Goal: Navigation & Orientation: Find specific page/section

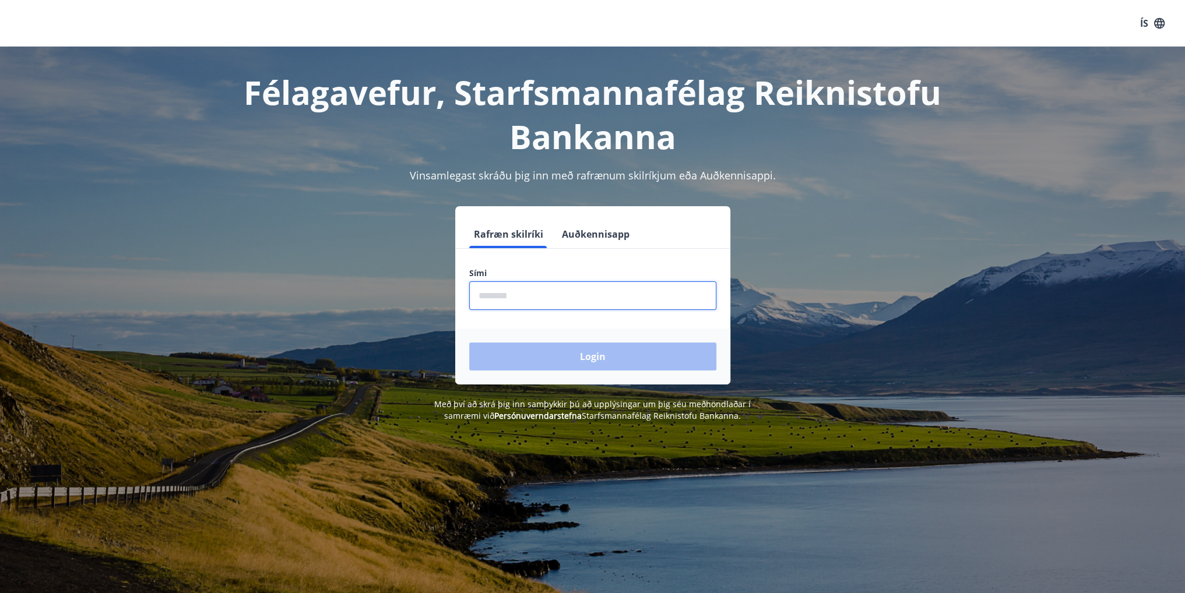
click at [547, 302] on input "phone" at bounding box center [592, 295] width 247 height 29
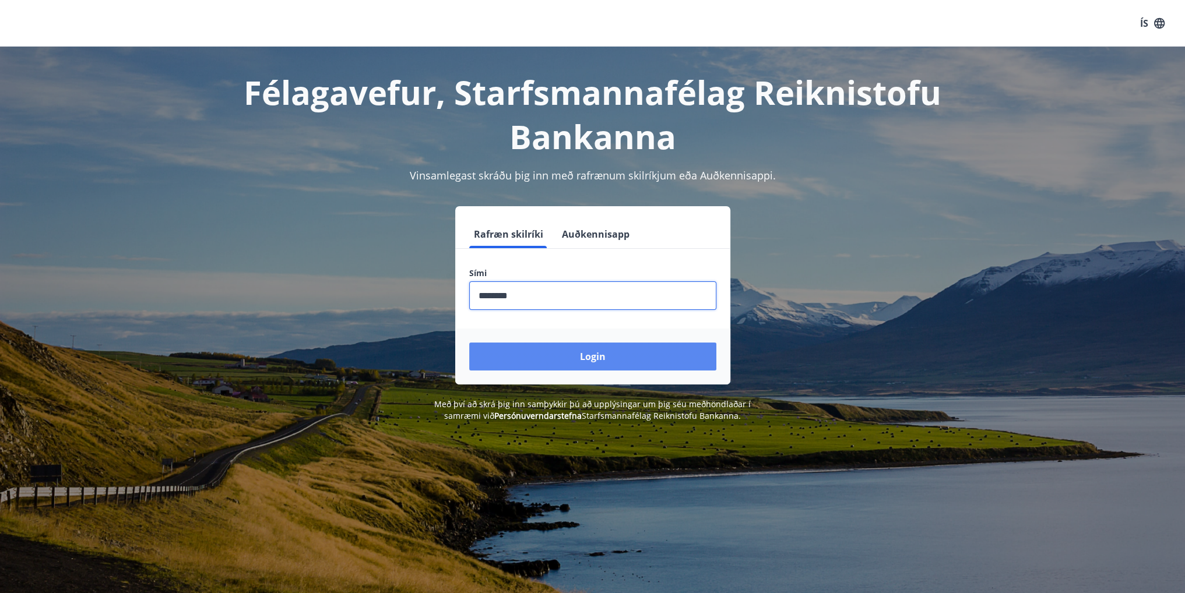
type input "********"
click at [535, 354] on button "Login" at bounding box center [592, 357] width 247 height 28
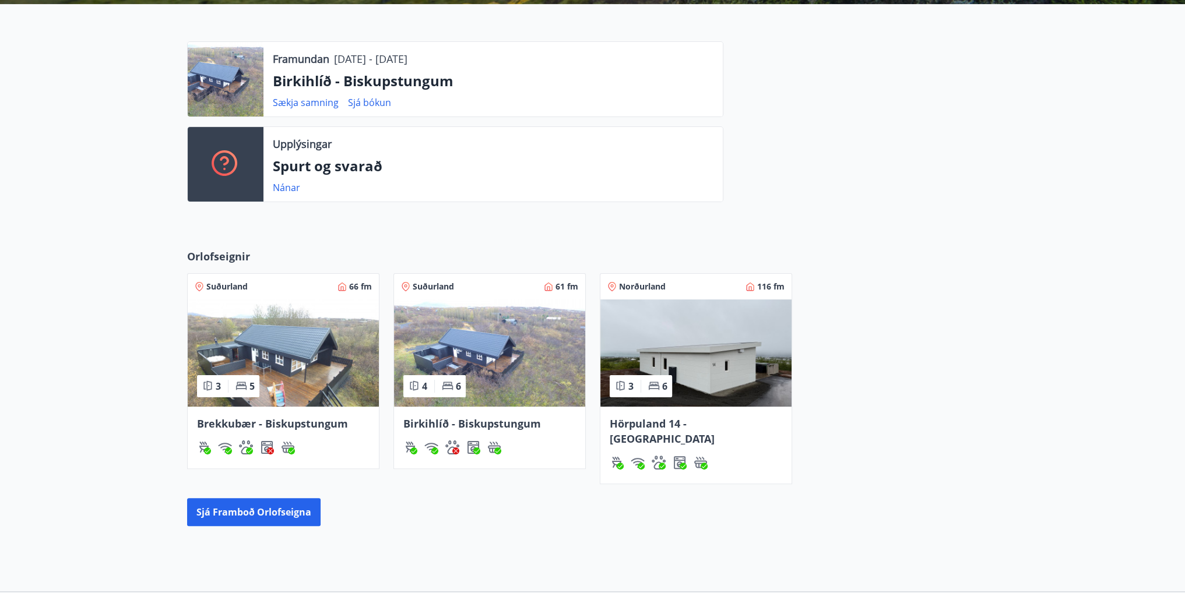
scroll to position [367, 0]
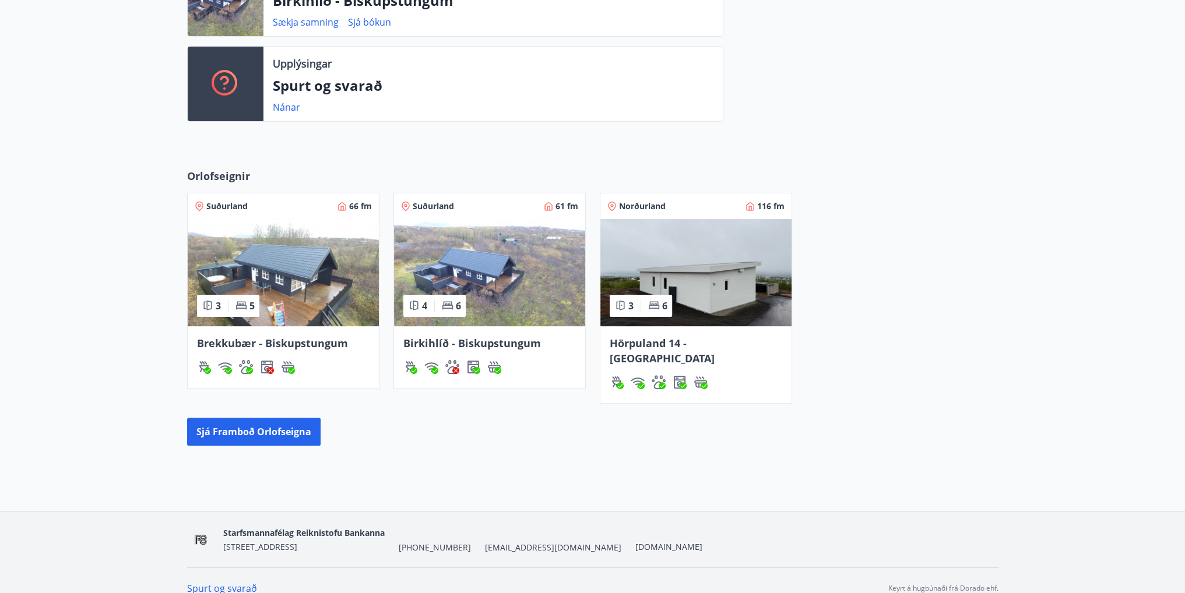
click at [697, 271] on img at bounding box center [695, 272] width 191 height 107
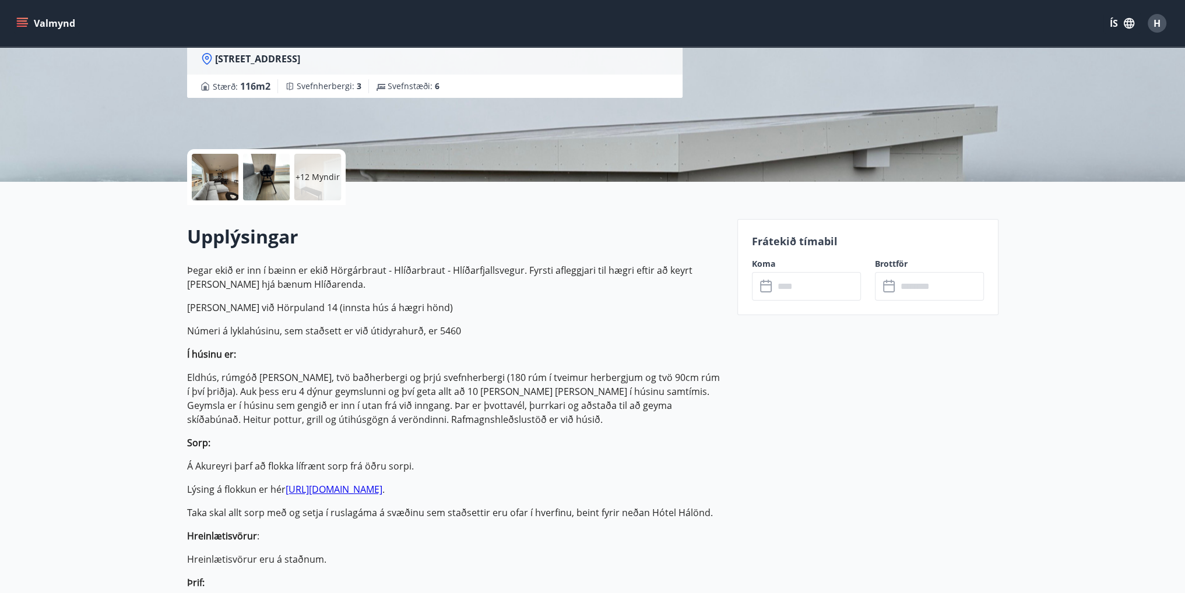
scroll to position [291, 0]
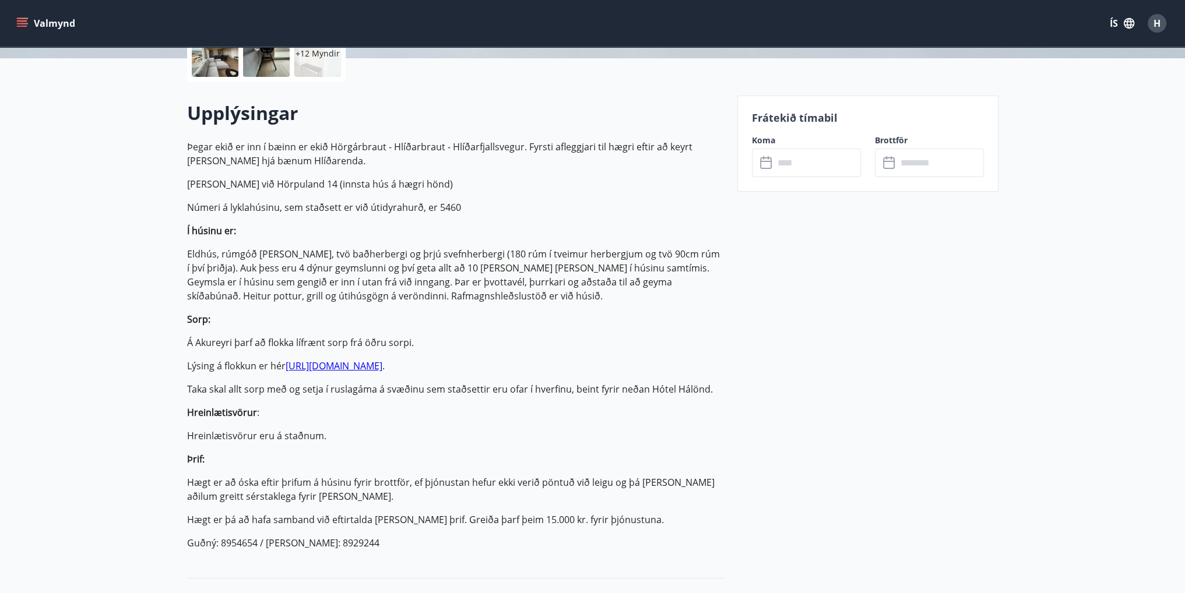
click at [822, 157] on input "text" at bounding box center [817, 163] width 87 height 29
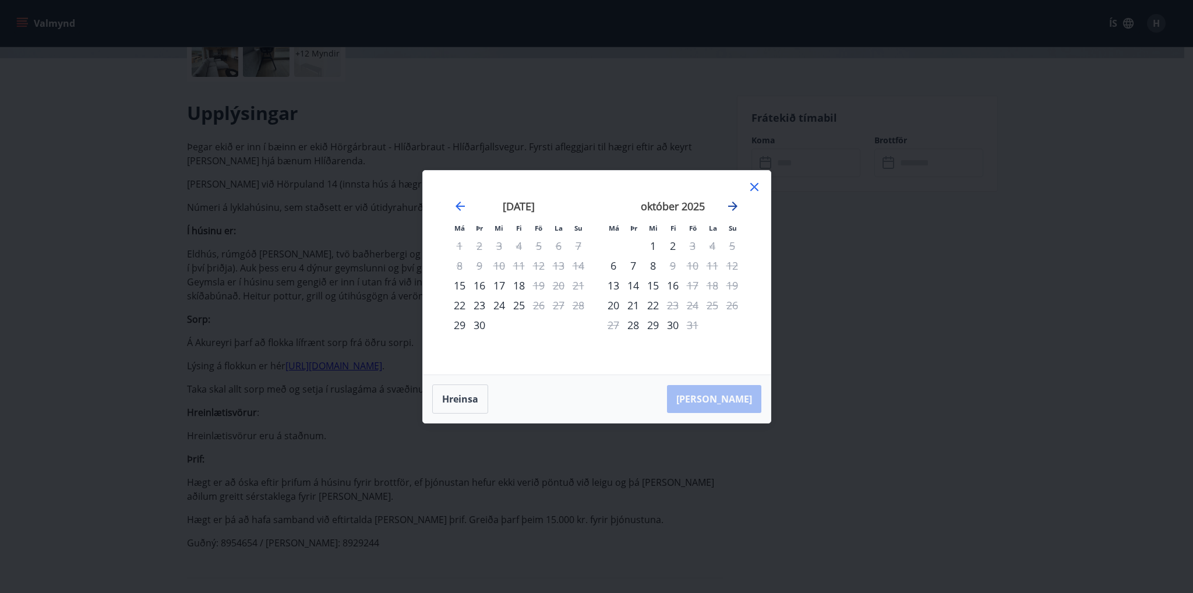
click at [729, 201] on icon "Move forward to switch to the next month." at bounding box center [733, 206] width 14 height 14
click at [731, 203] on icon "Move forward to switch to the next month." at bounding box center [733, 206] width 14 height 14
click at [757, 183] on icon at bounding box center [754, 187] width 8 height 8
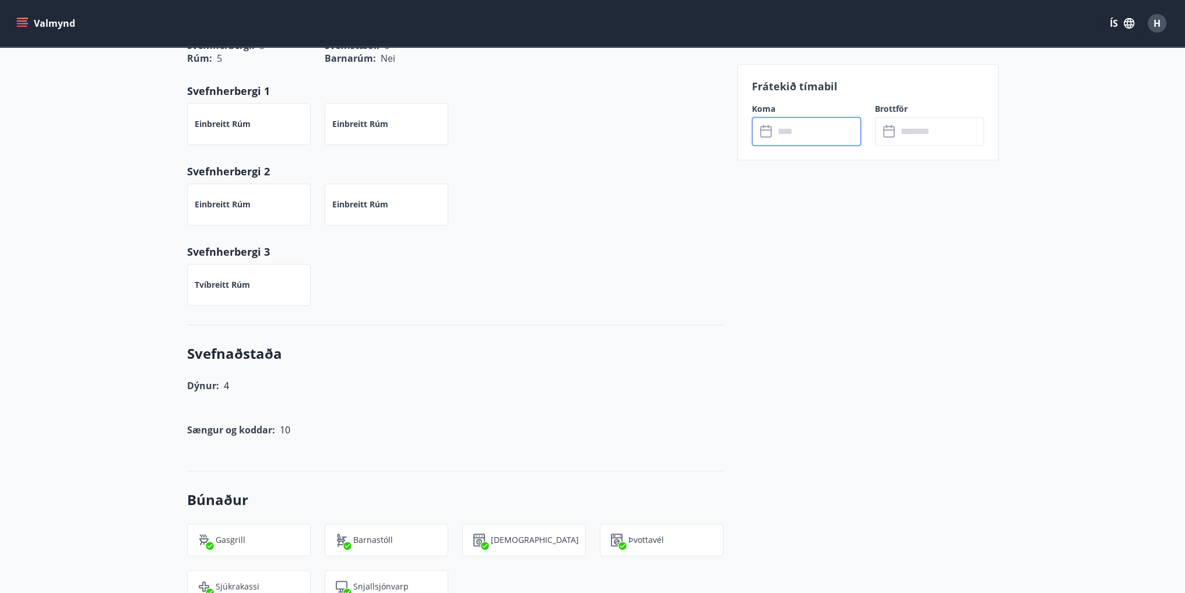
scroll to position [805, 0]
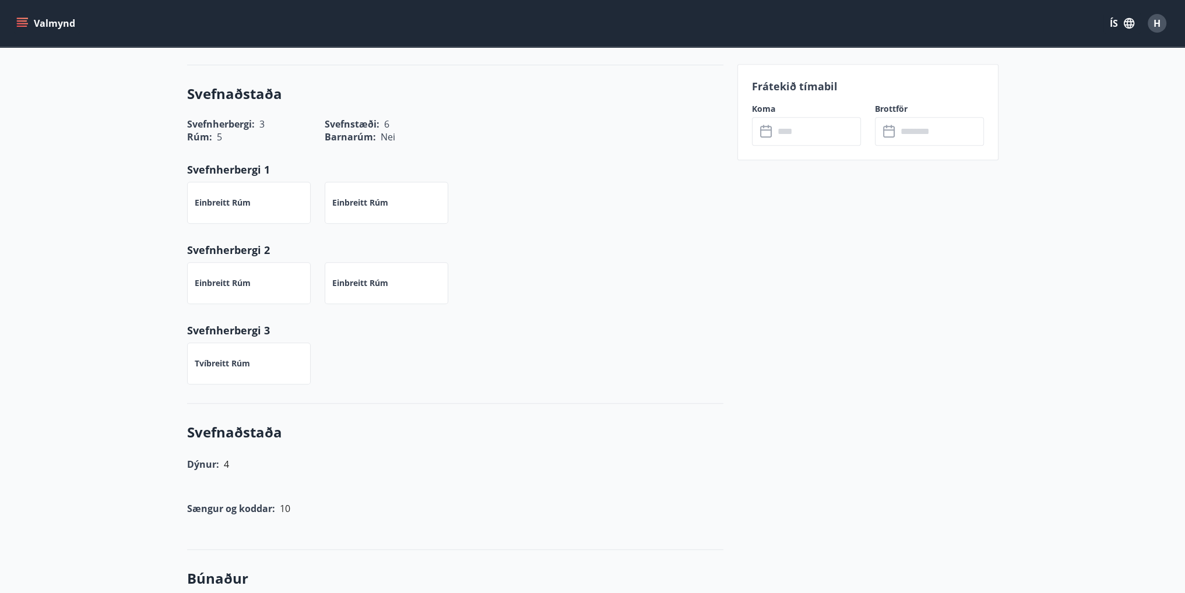
click at [35, 26] on button "Valmynd" at bounding box center [47, 23] width 66 height 21
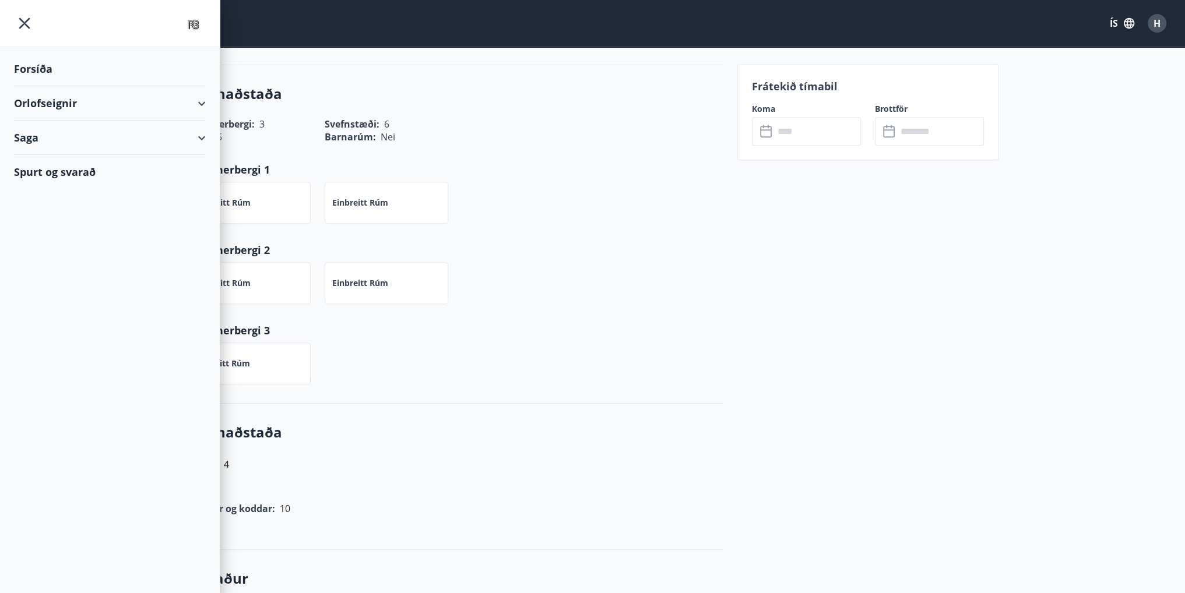
click at [94, 175] on div "Spurt og svarað" at bounding box center [110, 172] width 192 height 34
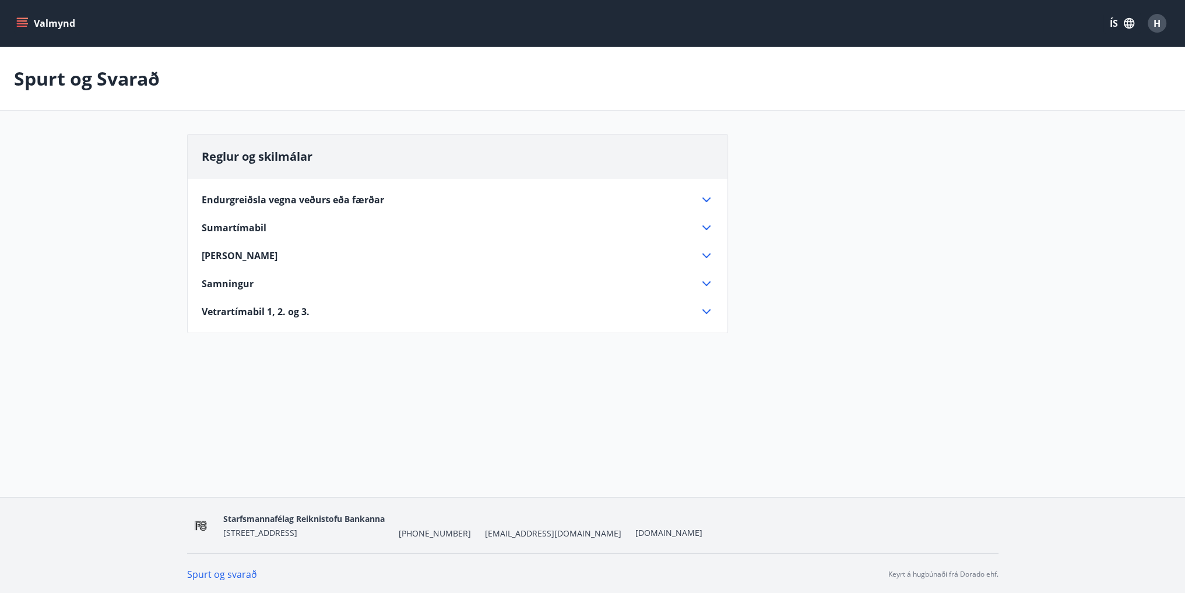
click at [709, 311] on icon at bounding box center [706, 312] width 14 height 14
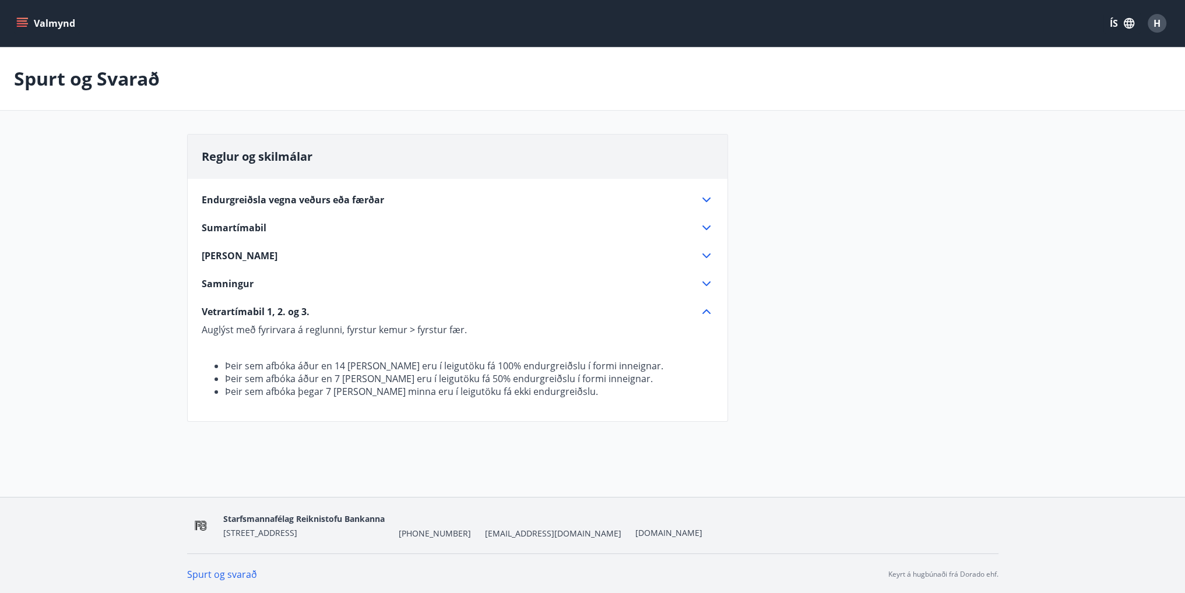
click at [704, 283] on icon at bounding box center [706, 284] width 14 height 14
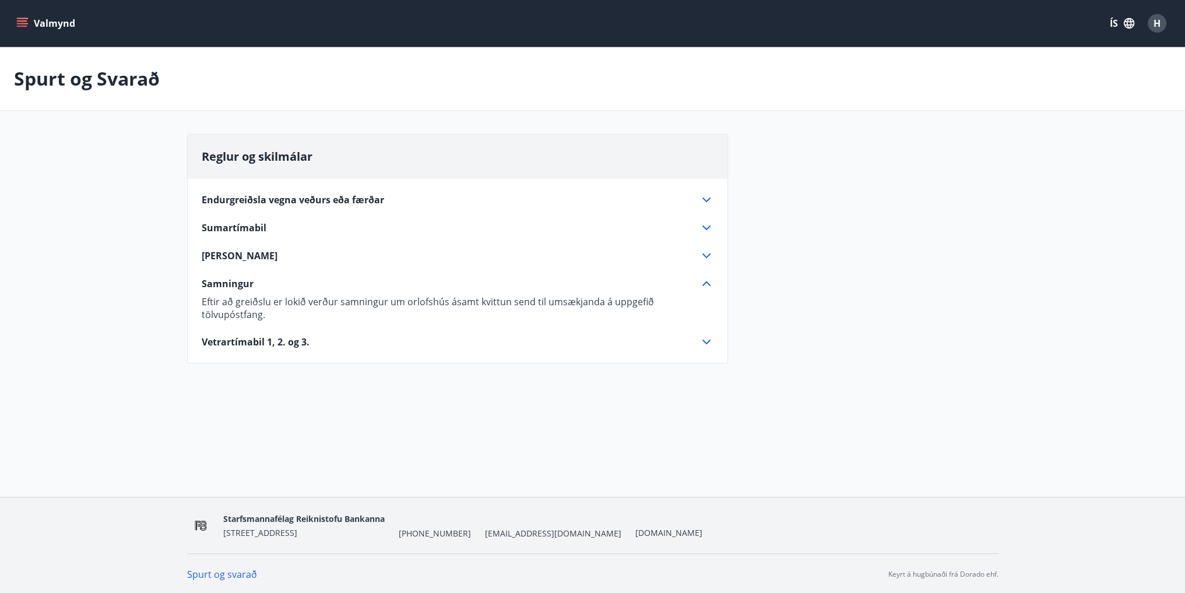
click at [704, 278] on icon at bounding box center [706, 284] width 14 height 14
click at [709, 257] on icon at bounding box center [706, 256] width 14 height 14
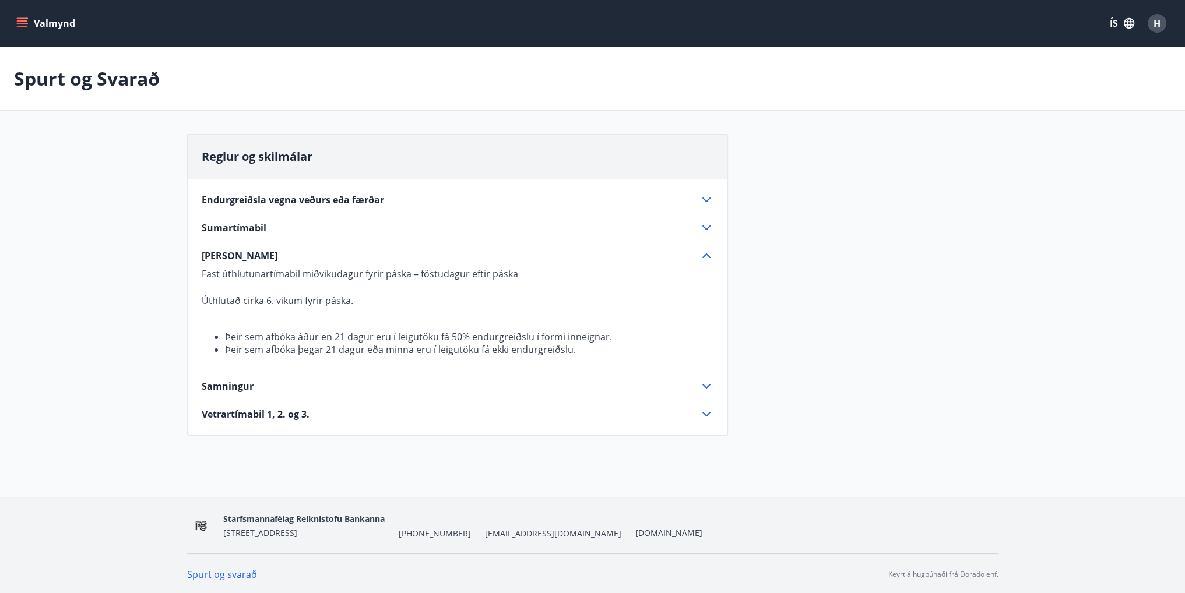
click at [709, 257] on icon at bounding box center [706, 256] width 14 height 14
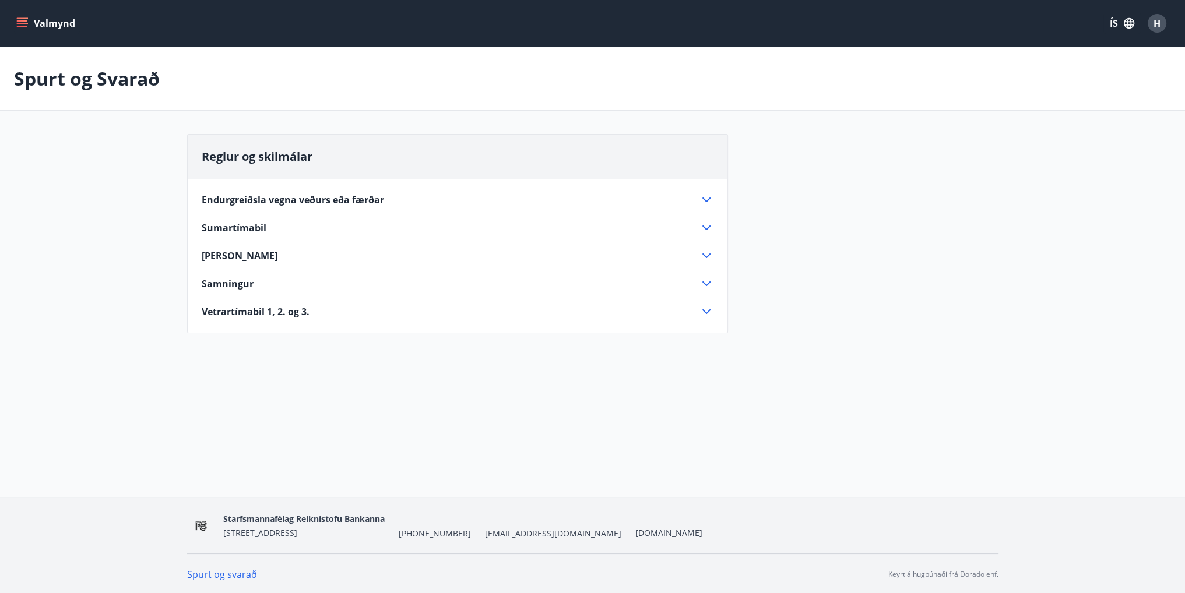
click at [13, 20] on div "Valmynd ÍS H" at bounding box center [592, 23] width 1185 height 47
click at [31, 37] on div "Valmynd ÍS H" at bounding box center [592, 23] width 1157 height 28
click at [21, 23] on icon "menu" at bounding box center [23, 23] width 13 height 1
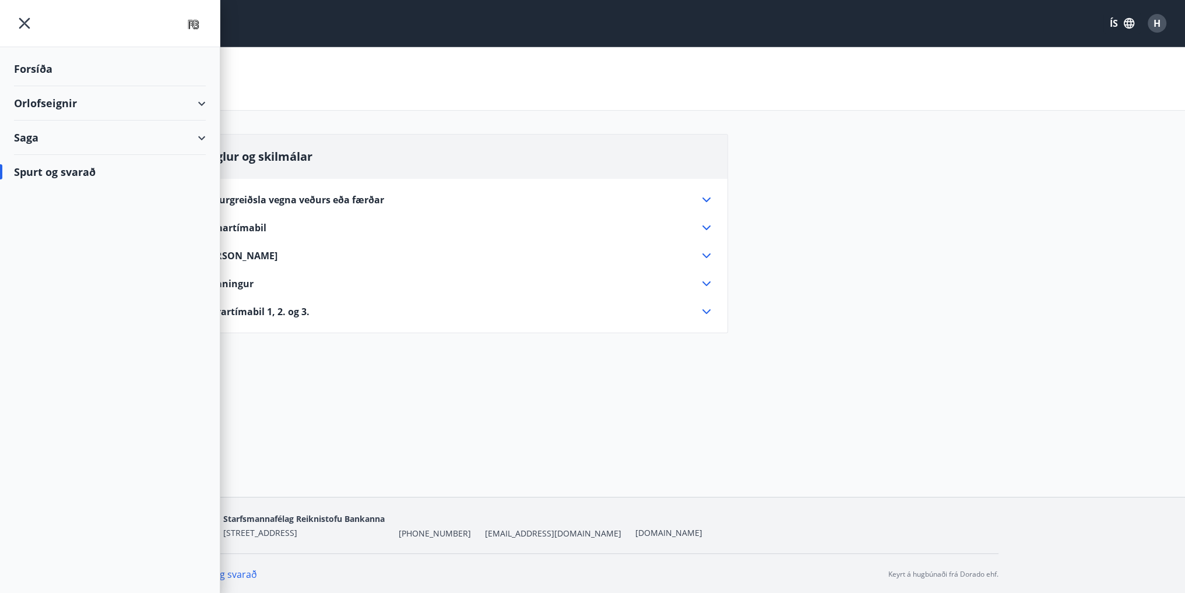
click at [198, 137] on div "Saga" at bounding box center [110, 138] width 192 height 34
click at [39, 214] on div "Punktar" at bounding box center [109, 216] width 173 height 24
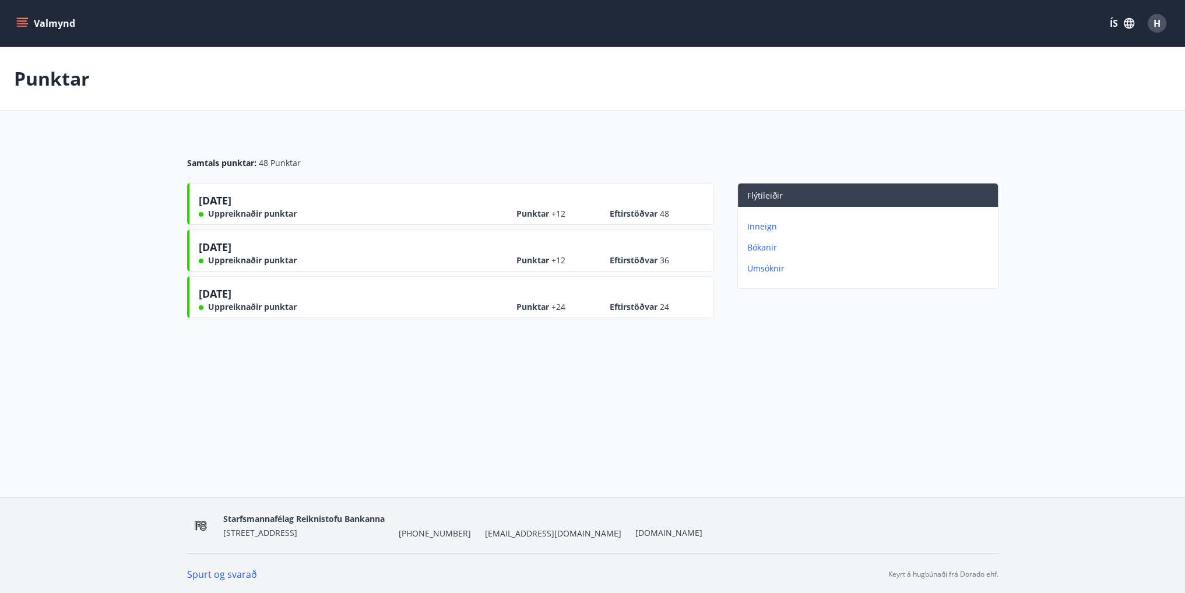
click at [762, 228] on p "Inneign" at bounding box center [870, 227] width 246 height 12
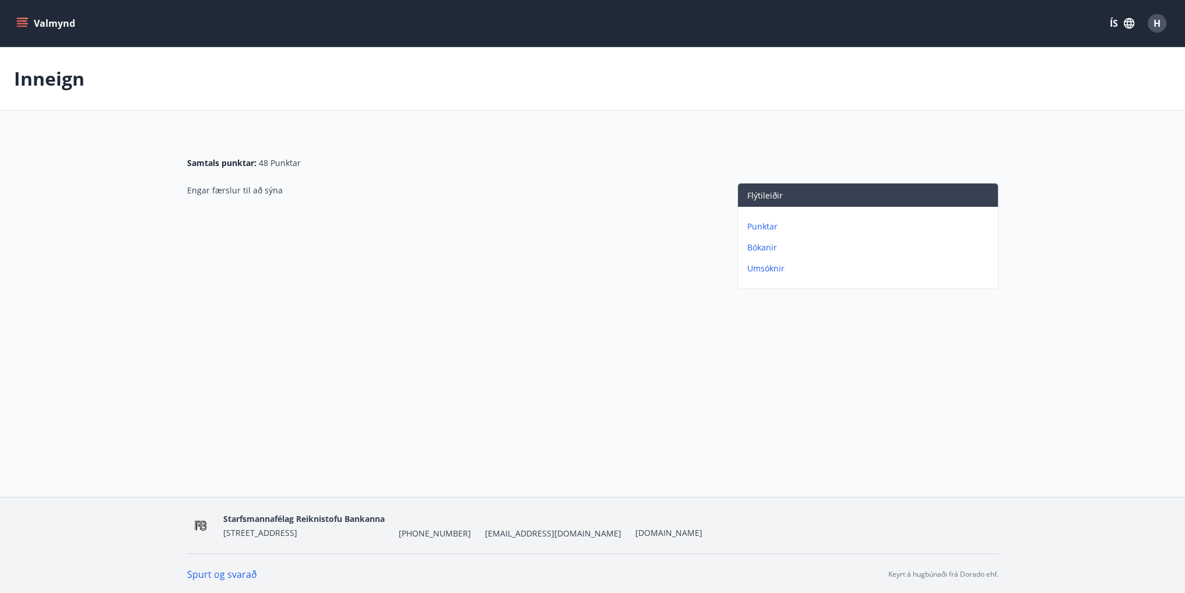
click at [755, 246] on p "Bókanir" at bounding box center [870, 248] width 246 height 12
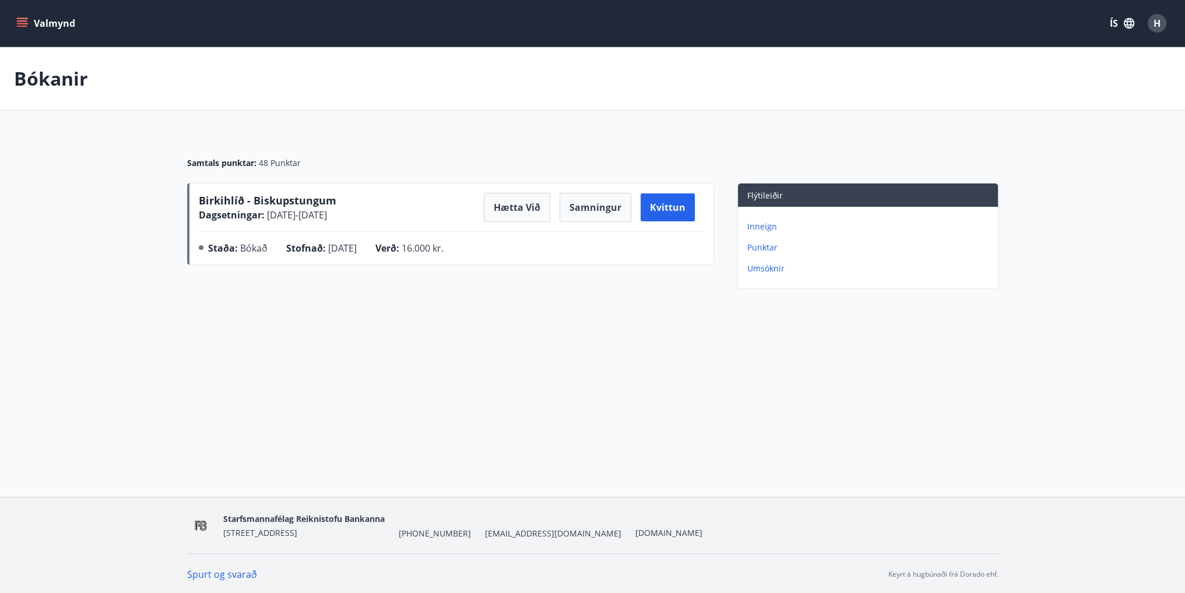
click at [764, 222] on p "Inneign" at bounding box center [870, 227] width 246 height 12
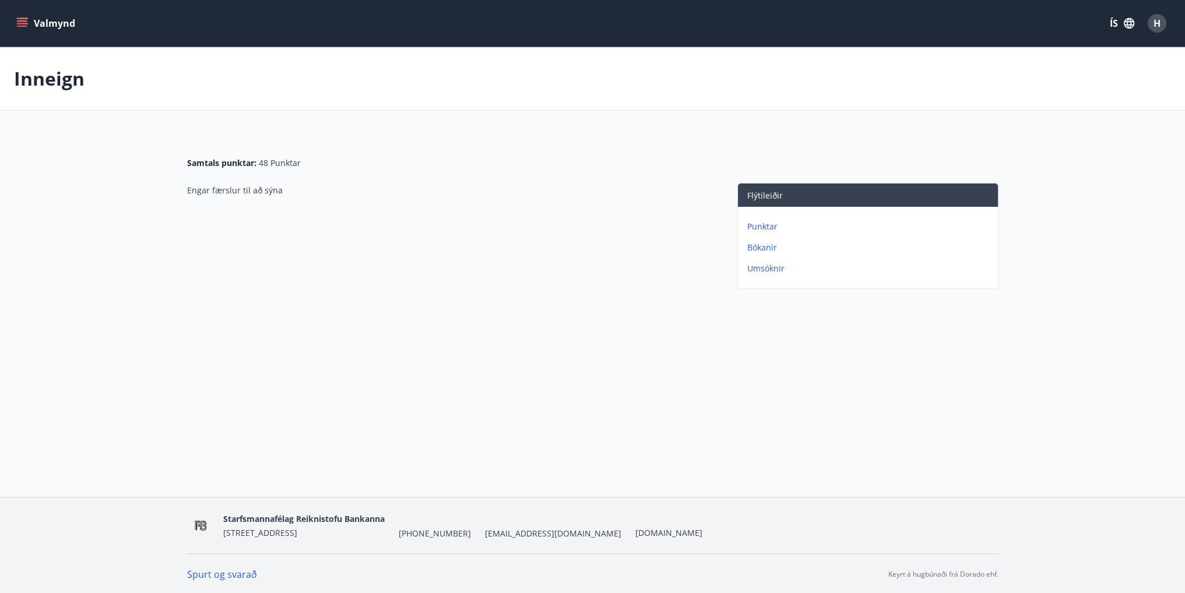
click at [760, 224] on p "Punktar" at bounding box center [870, 227] width 246 height 12
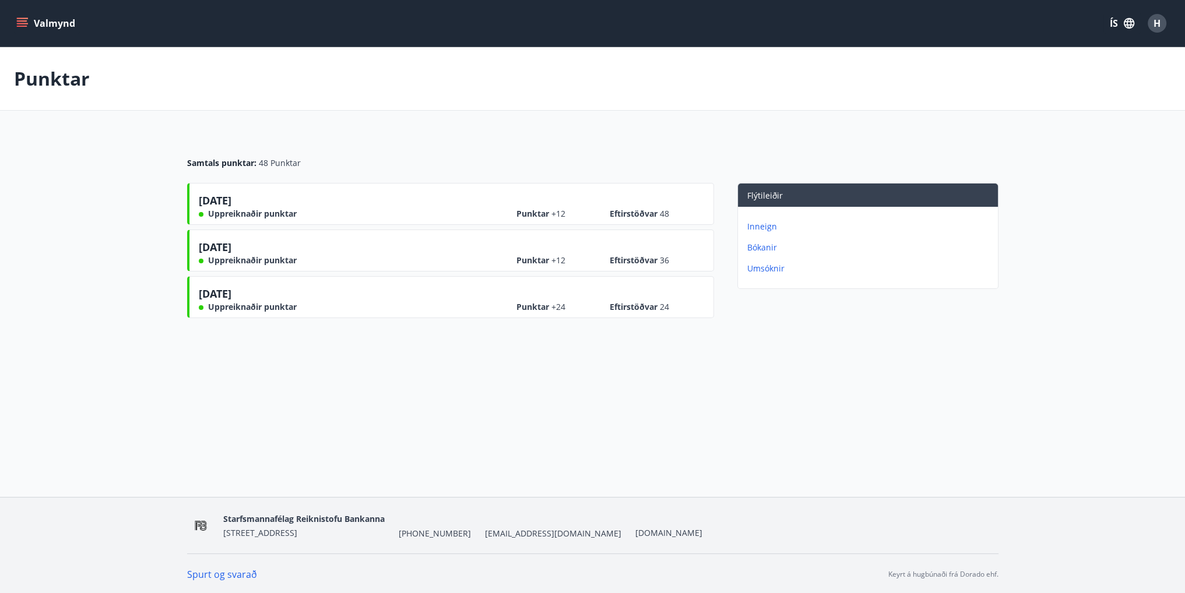
click at [759, 269] on p "Umsóknir" at bounding box center [870, 269] width 246 height 12
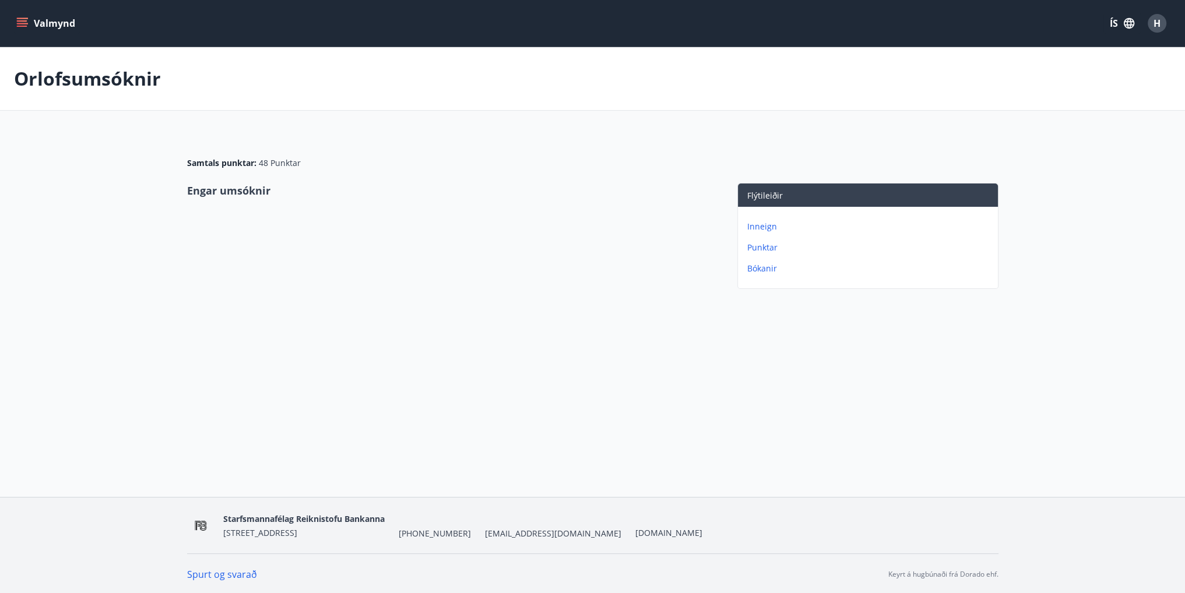
click at [764, 224] on p "Inneign" at bounding box center [870, 227] width 246 height 12
click at [15, 30] on button "Valmynd" at bounding box center [47, 23] width 66 height 21
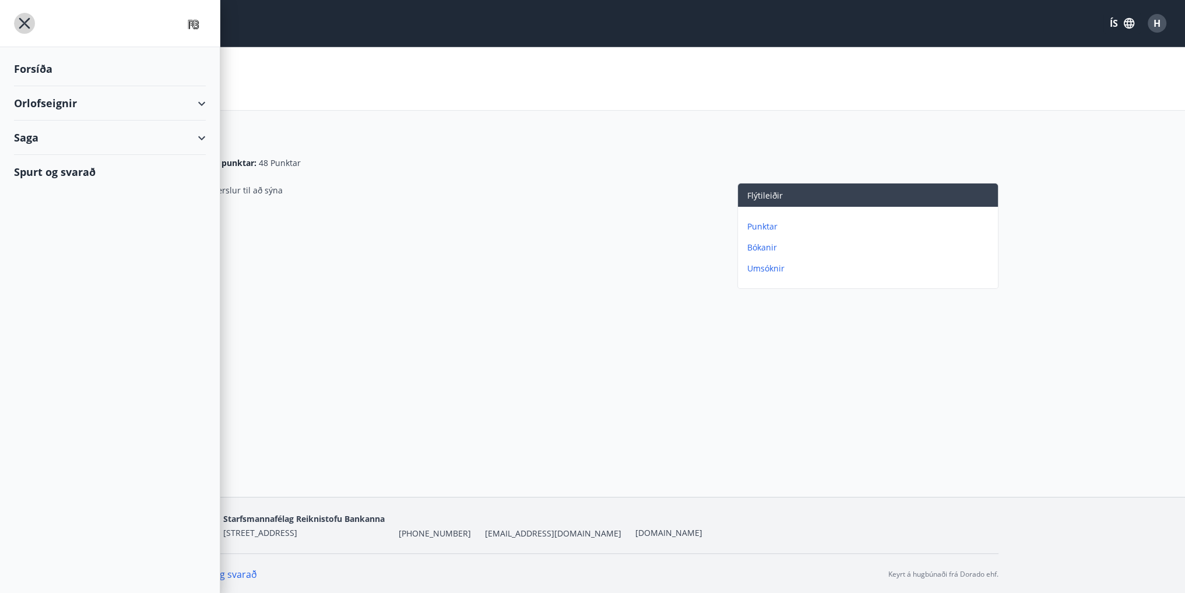
click at [28, 29] on icon "menu" at bounding box center [24, 23] width 21 height 21
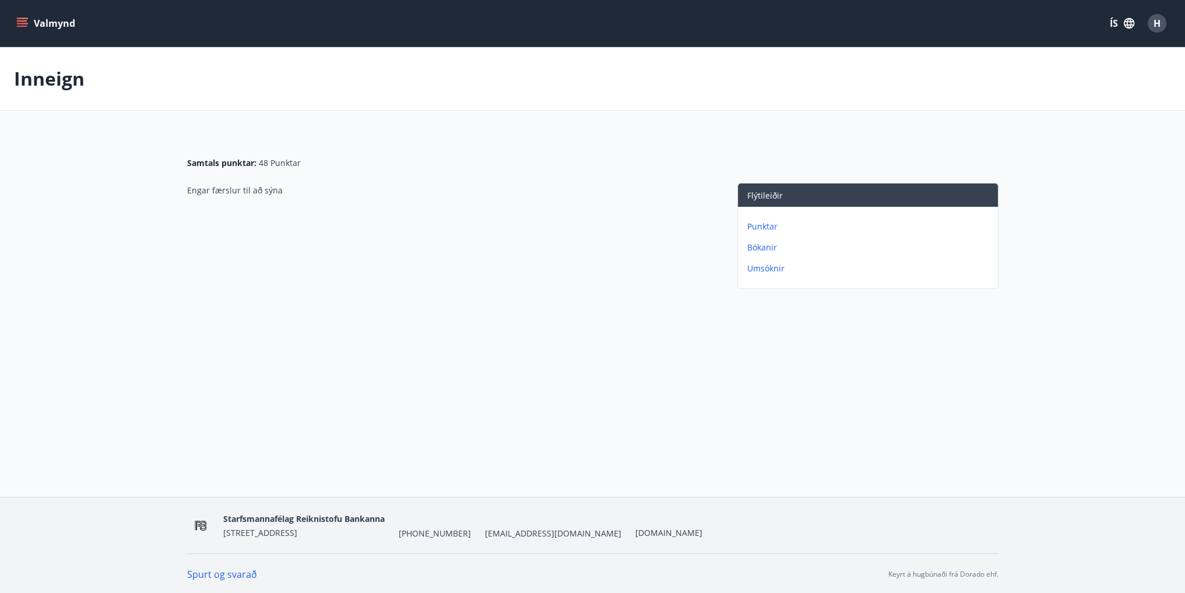
click at [29, 27] on button "Valmynd" at bounding box center [47, 23] width 66 height 21
